Goal: Information Seeking & Learning: Learn about a topic

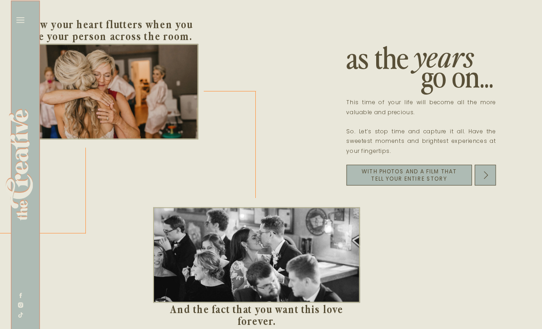
scroll to position [0, 1138]
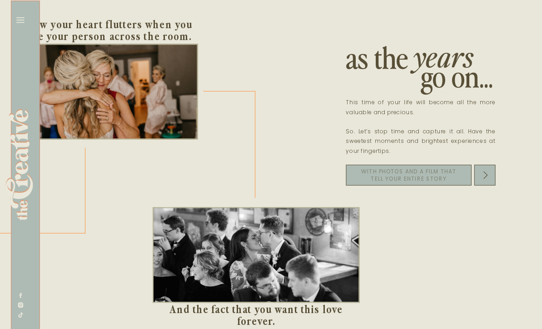
click at [398, 177] on p "With photos and a film that tell your entire story" at bounding box center [408, 173] width 105 height 13
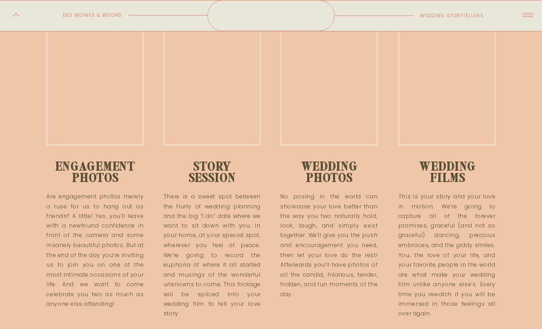
scroll to position [1338, 0]
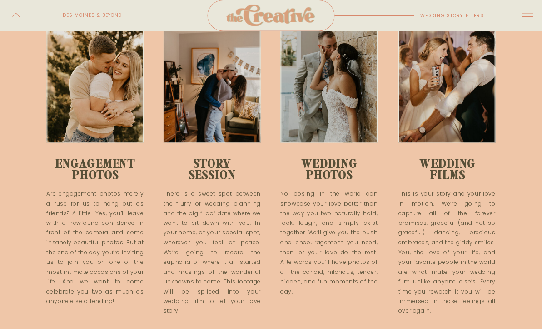
click at [447, 169] on p "wedding films" at bounding box center [447, 163] width 87 height 12
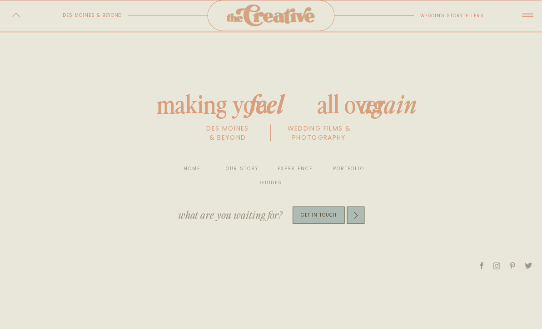
scroll to position [3772, 0]
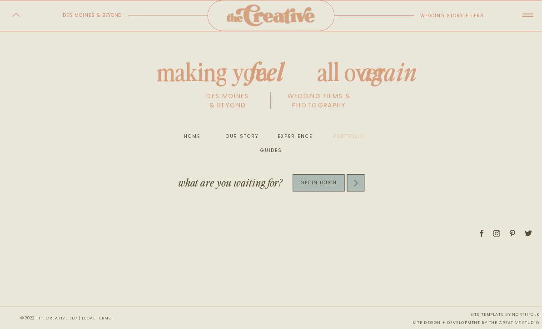
click at [348, 134] on nav "portfolio" at bounding box center [348, 136] width 35 height 9
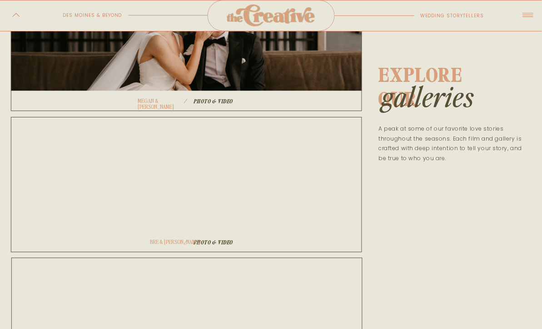
scroll to position [228, 0]
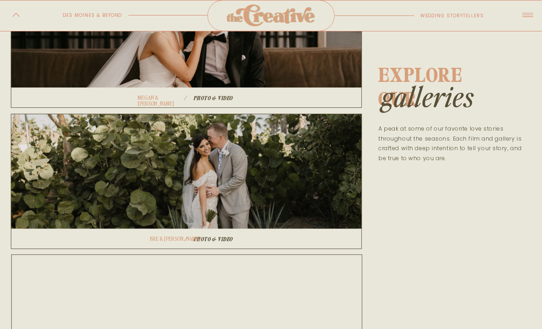
click at [204, 76] on div at bounding box center [186, 39] width 351 height 135
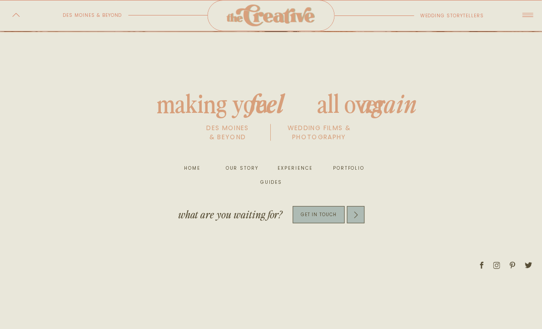
scroll to position [1695, 0]
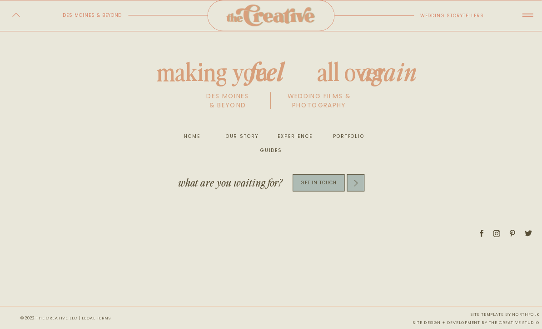
click at [325, 174] on div at bounding box center [319, 182] width 52 height 17
